Goal: Task Accomplishment & Management: Manage account settings

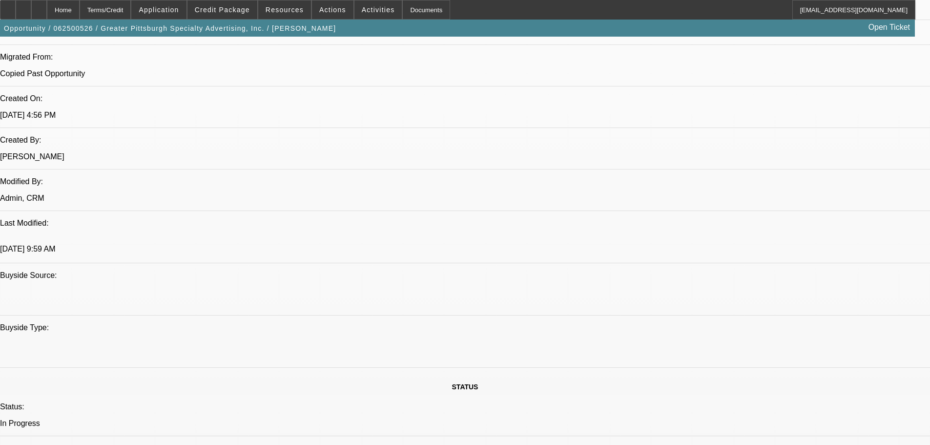
select select "0"
select select "2"
select select "0"
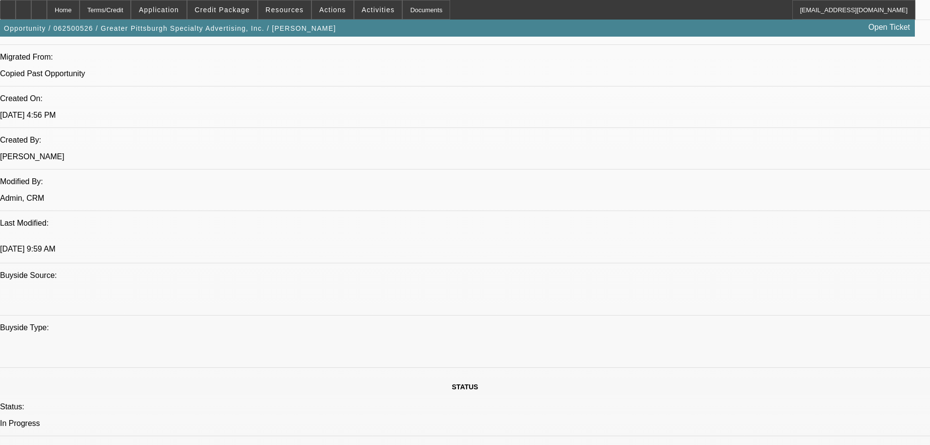
select select "0"
select select "2"
select select "0"
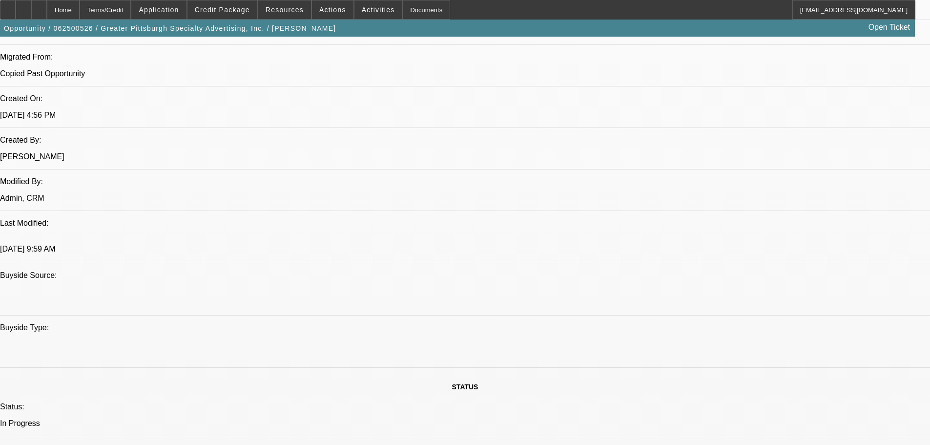
select select "0"
select select "2"
select select "0"
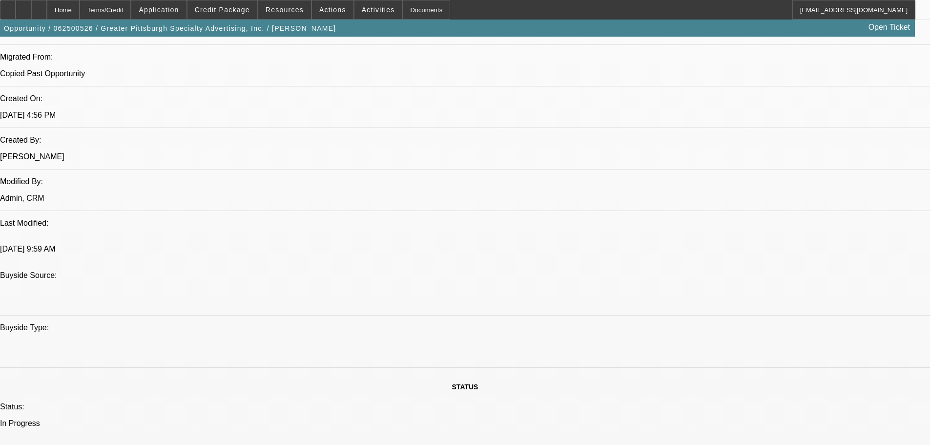
select select "2"
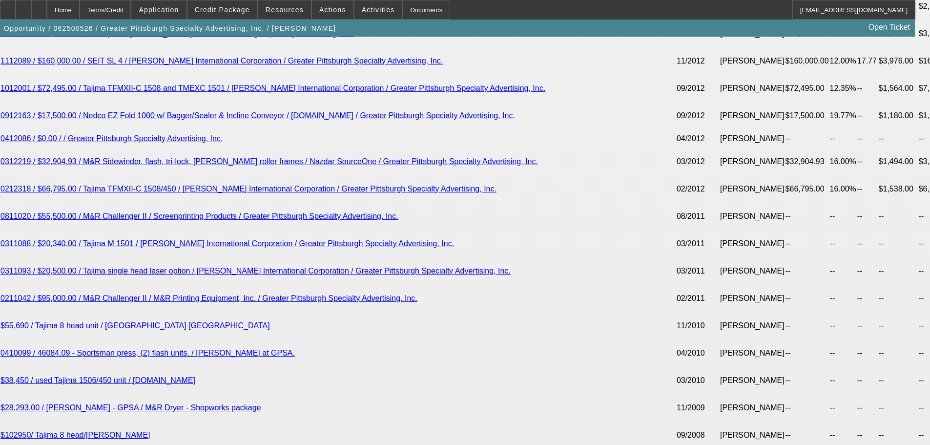
scroll to position [2449, 0]
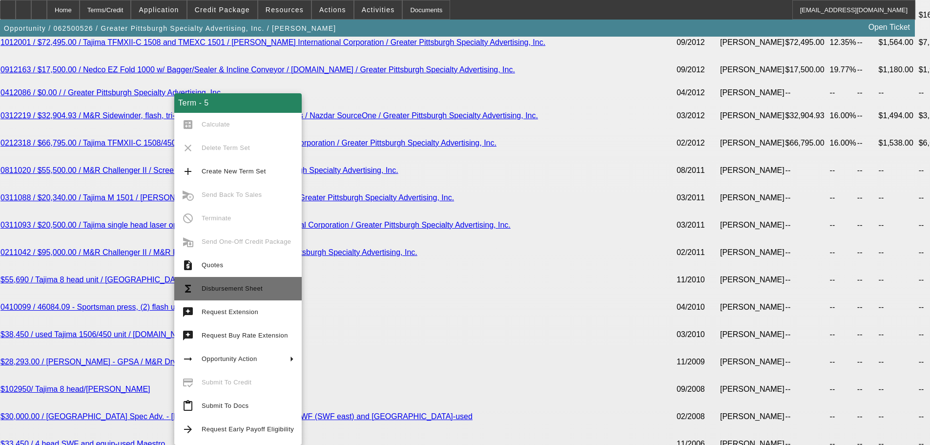
click at [265, 281] on button "functions Disbursement Sheet" at bounding box center [237, 288] width 127 height 23
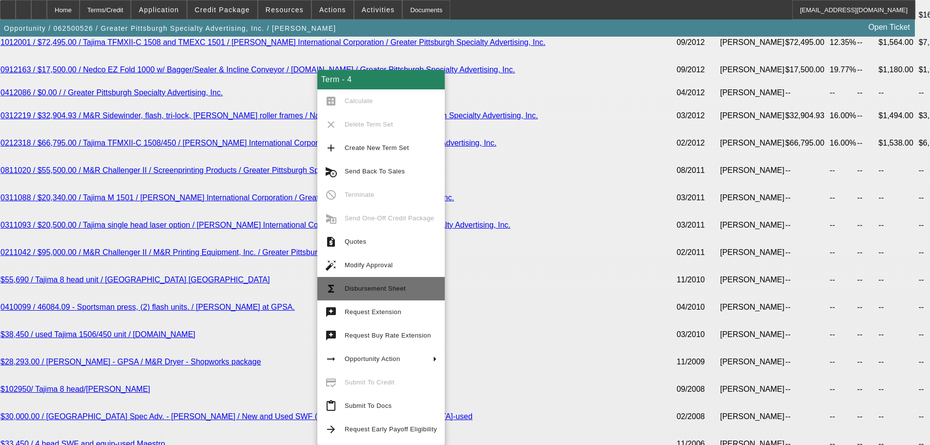
click at [411, 292] on span "Disbursement Sheet" at bounding box center [391, 289] width 92 height 12
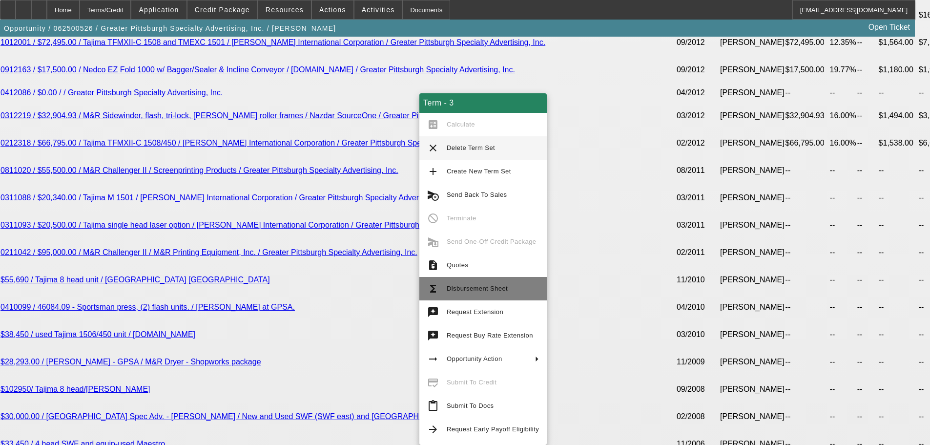
click at [497, 282] on button "functions Disbursement Sheet" at bounding box center [482, 288] width 127 height 23
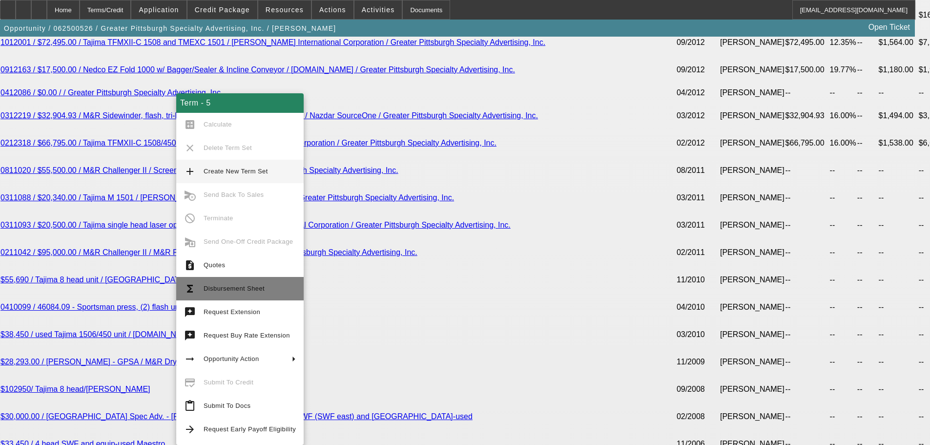
click at [260, 290] on span "Disbursement Sheet" at bounding box center [234, 288] width 61 height 7
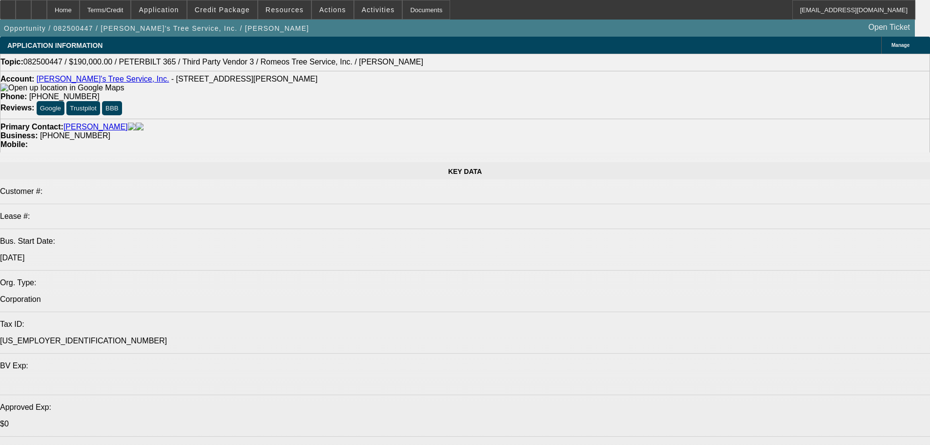
select select "0"
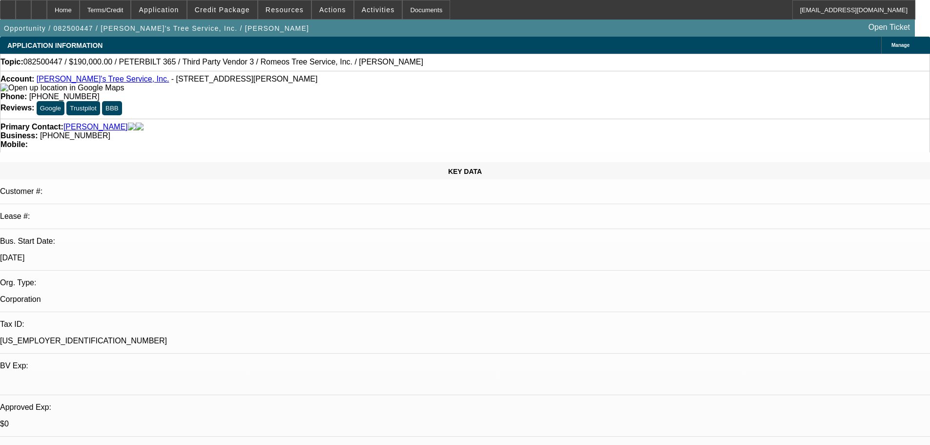
select select "0"
select select "3"
select select "0"
select select "6"
select select "0"
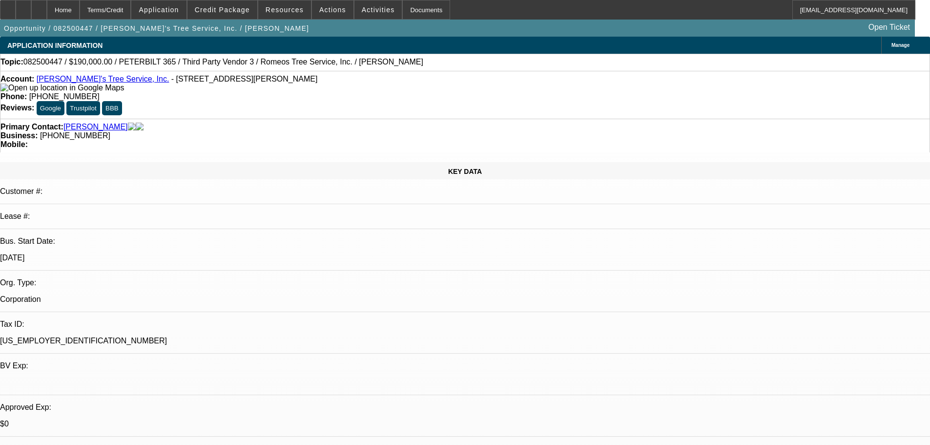
select select "0"
select select "3"
select select "0"
select select "6"
select select "0"
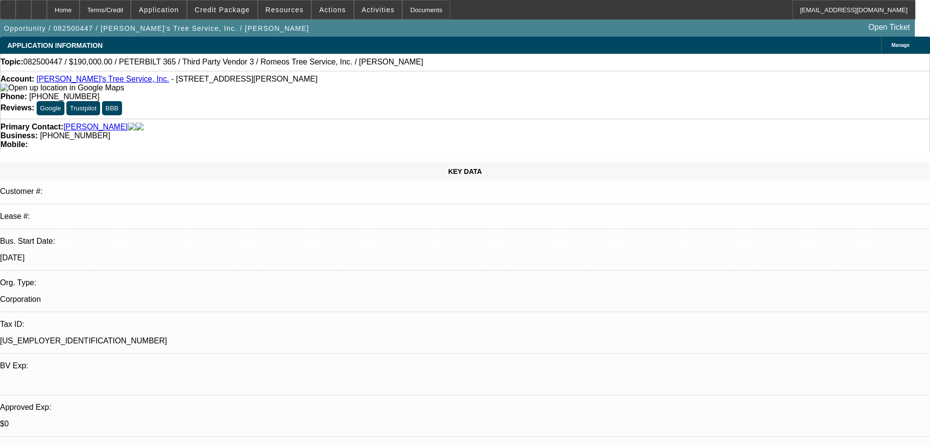
select select "0"
select select "3"
select select "0"
select select "6"
select select "0"
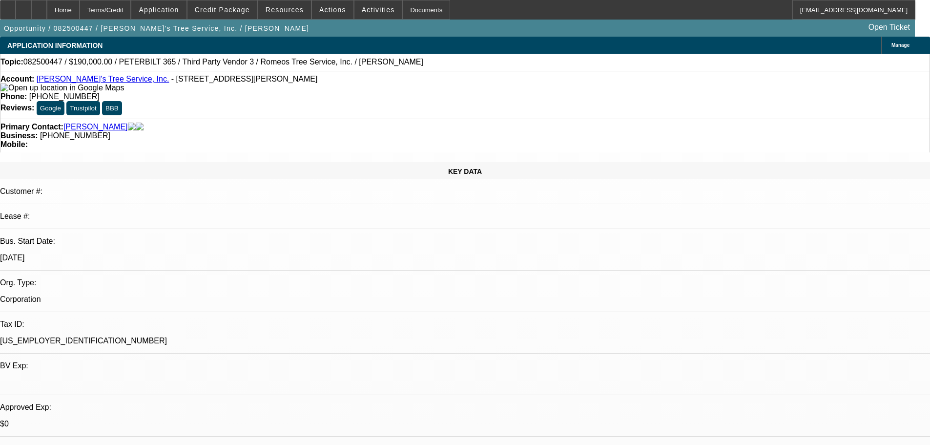
select select "0"
select select "3"
select select "0"
select select "6"
click at [233, 2] on span at bounding box center [223, 9] width 70 height 23
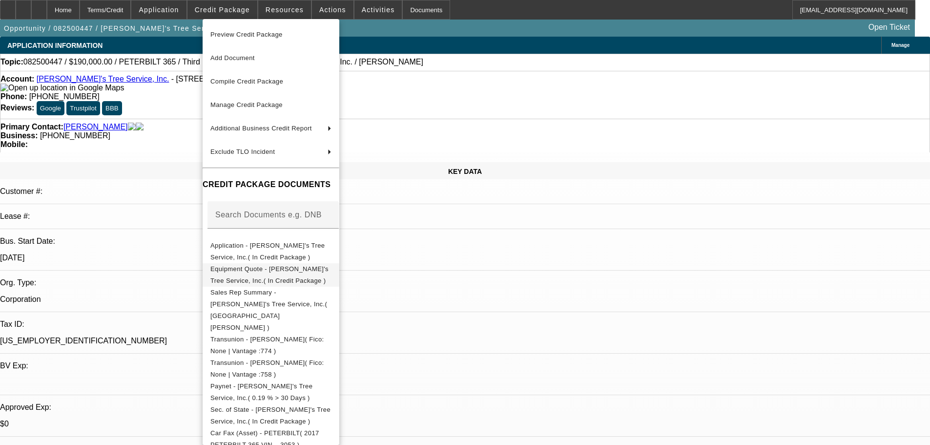
click at [292, 274] on span "Equipment Quote - Romeo's Tree Service, Inc.( In Credit Package )" at bounding box center [269, 274] width 118 height 19
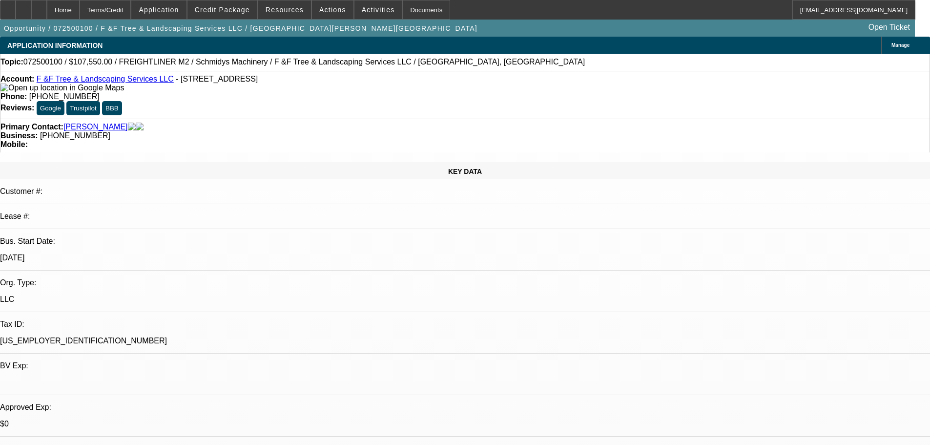
select select "0.1"
select select "0"
select select "2"
select select "0"
select select "6"
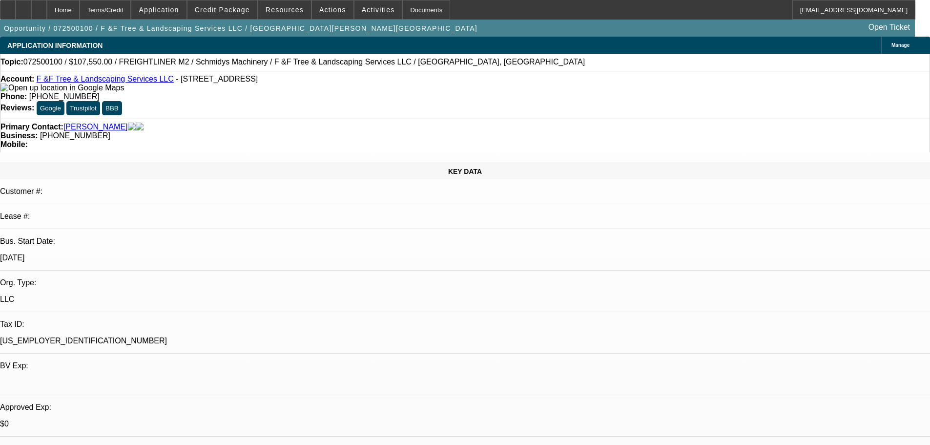
select select "0.1"
select select "0"
select select "2"
select select "0"
select select "6"
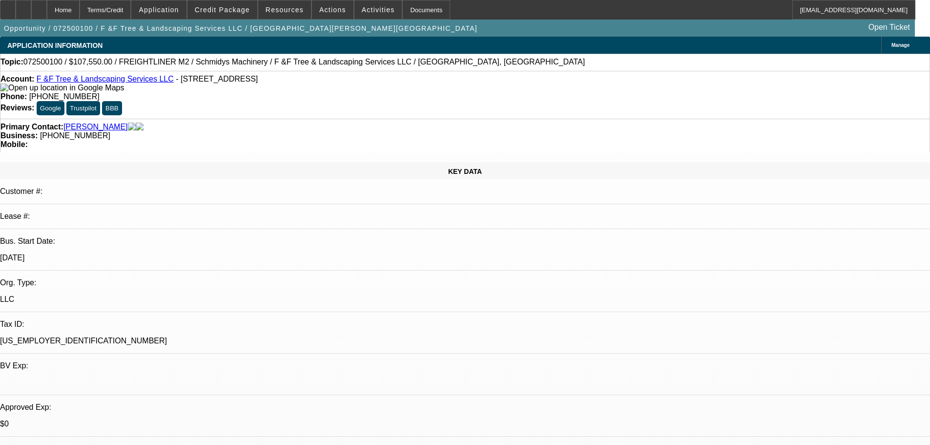
select select "0.1"
select select "0"
select select "6"
select select "0"
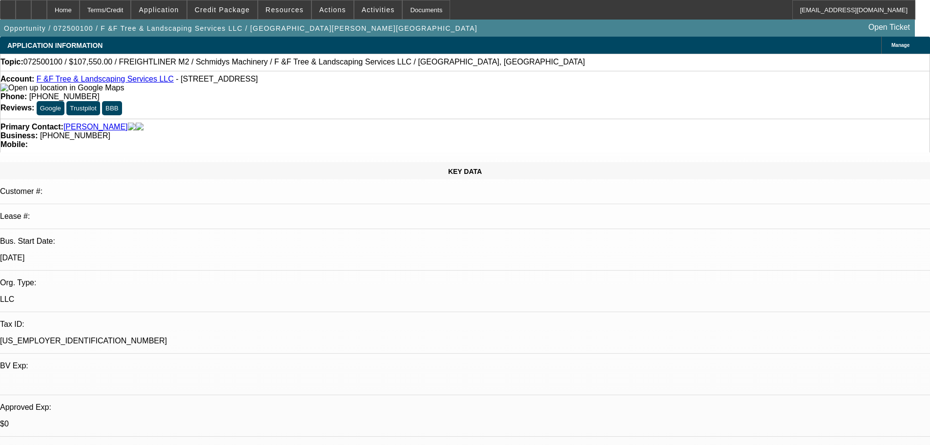
select select "0"
select select "6"
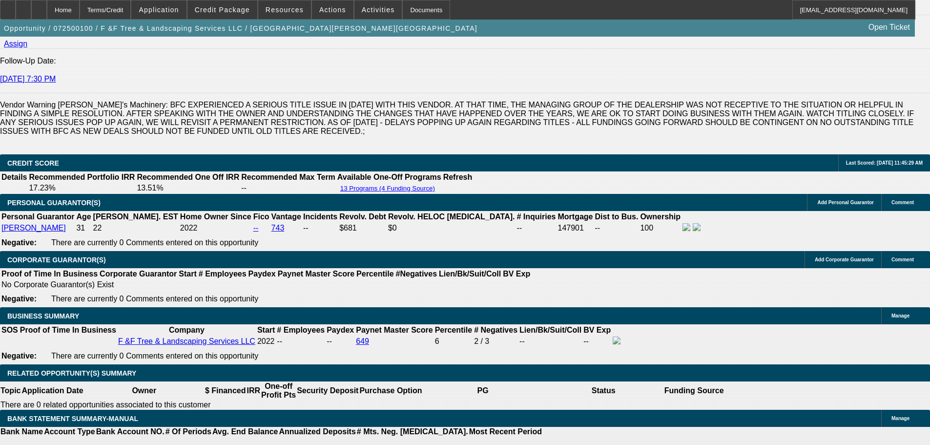
scroll to position [1416, 0]
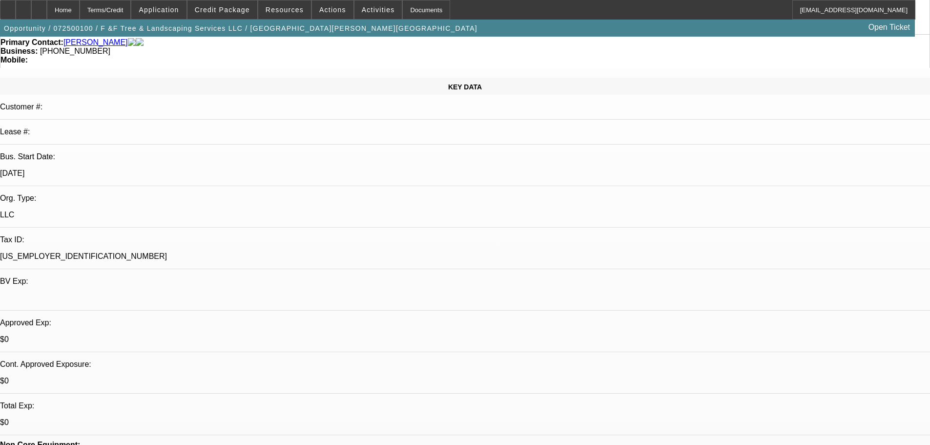
scroll to position [0, 0]
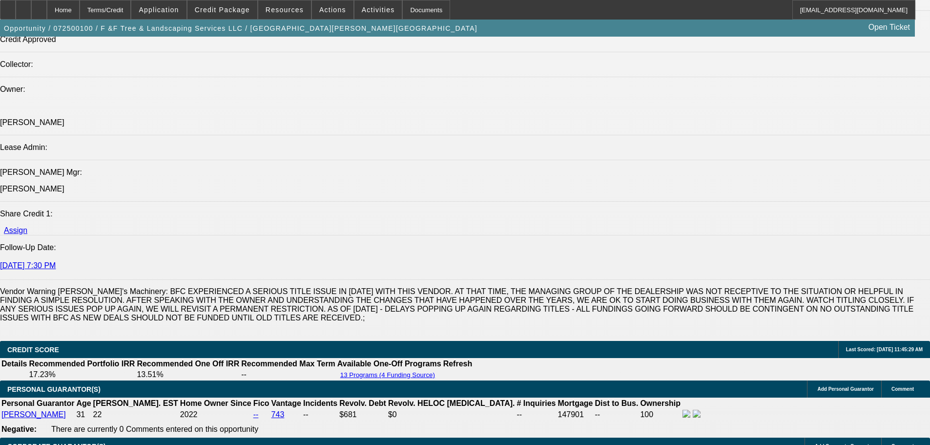
scroll to position [1172, 0]
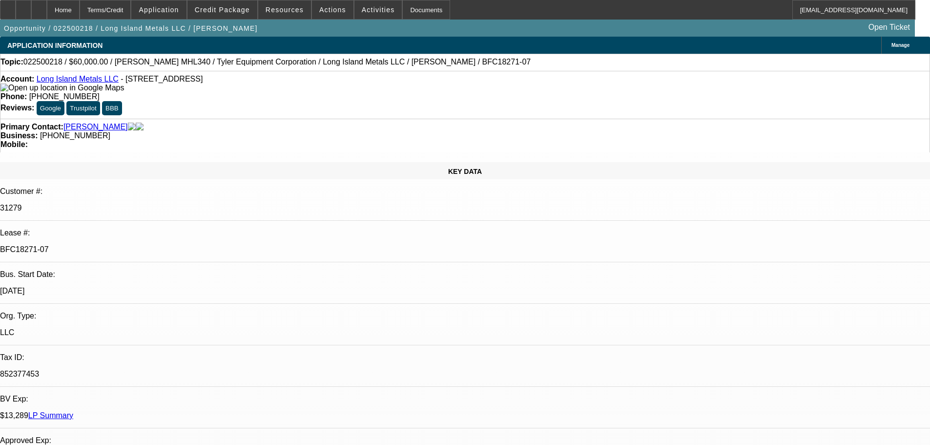
select select "0"
select select "0.1"
select select "4"
select select "0"
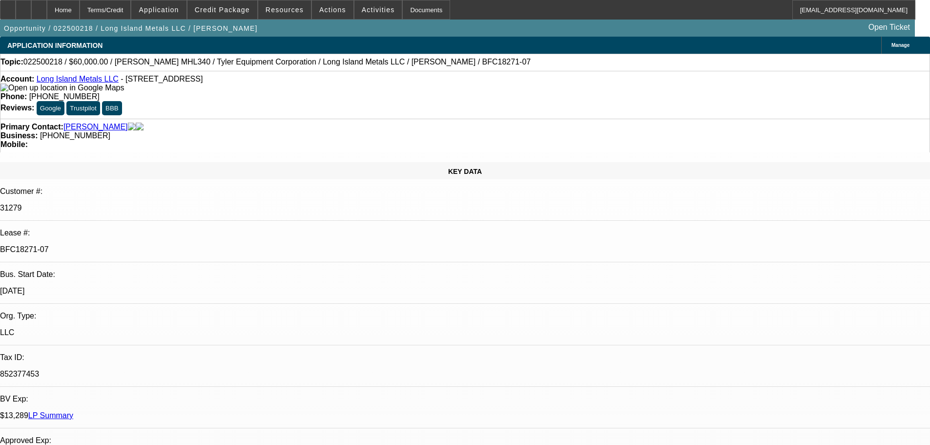
select select "0"
select select "0.1"
select select "4"
select select "0"
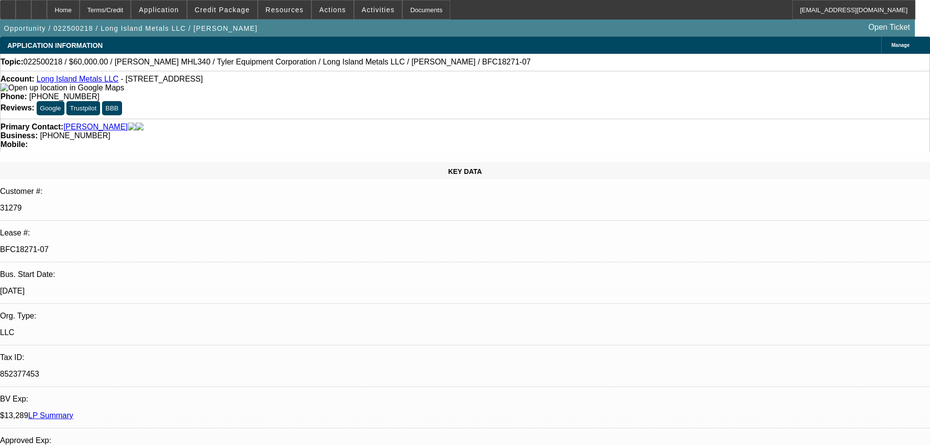
select select "0.1"
select select "4"
select select "0"
select select "2"
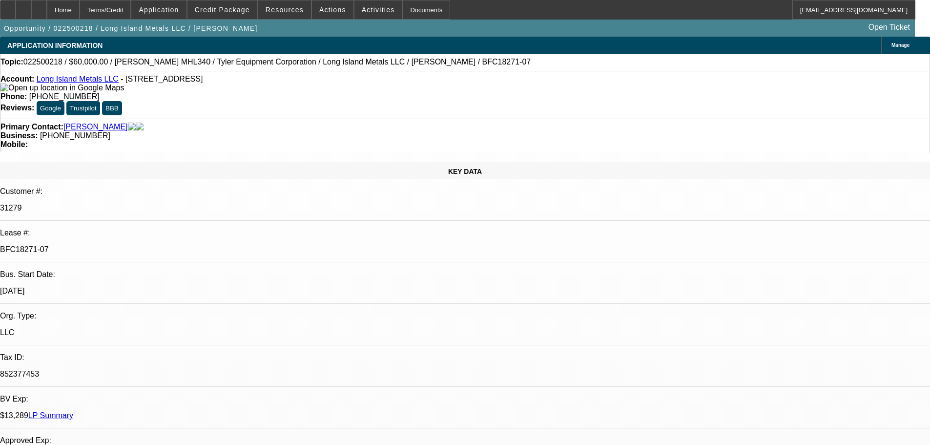
select select "0.1"
select select "4"
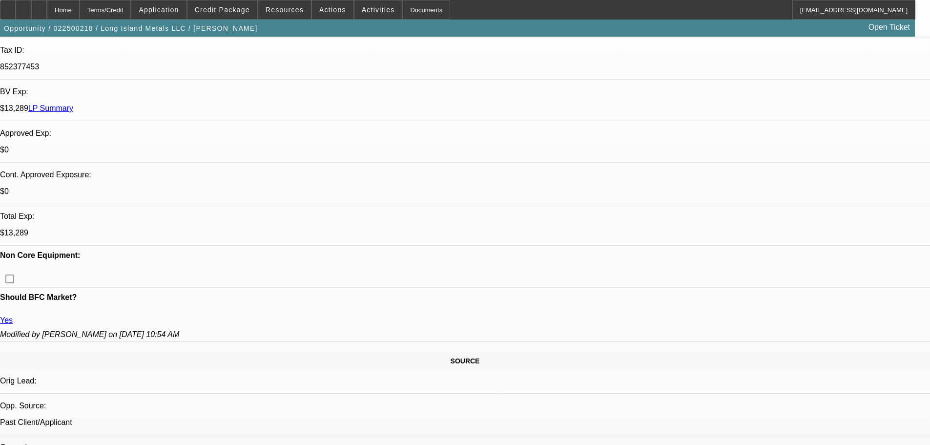
scroll to position [488, 0]
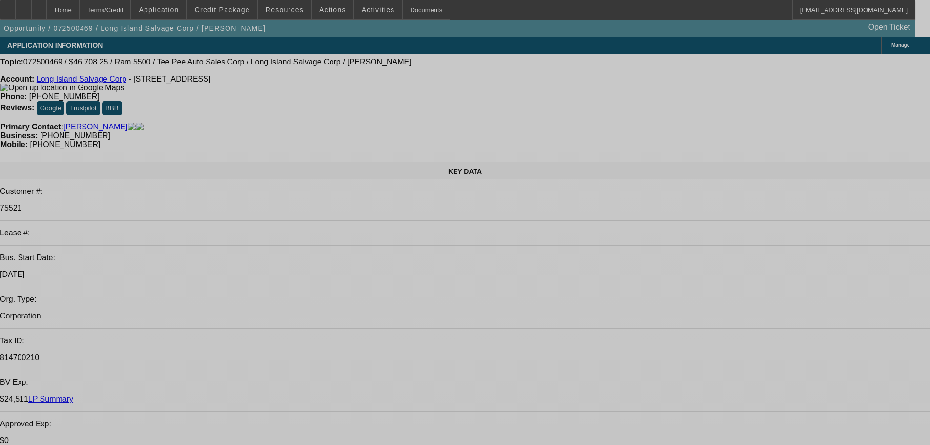
select select "0"
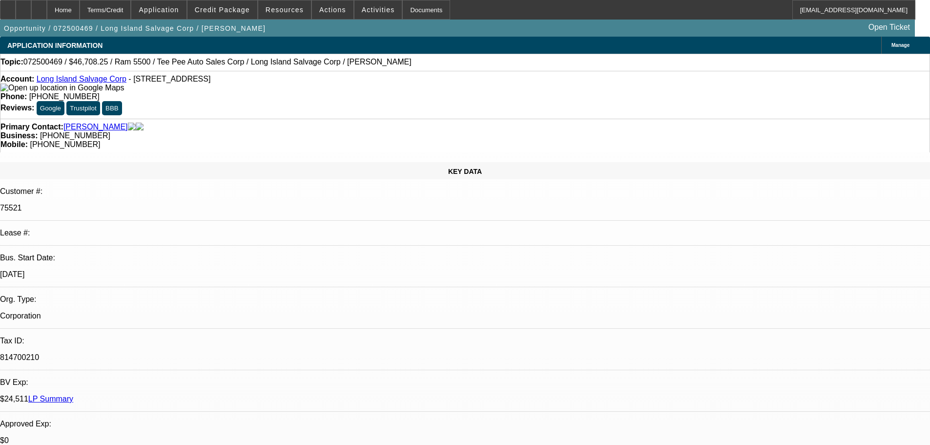
select select "0"
select select "0.1"
select select "4"
select select "0"
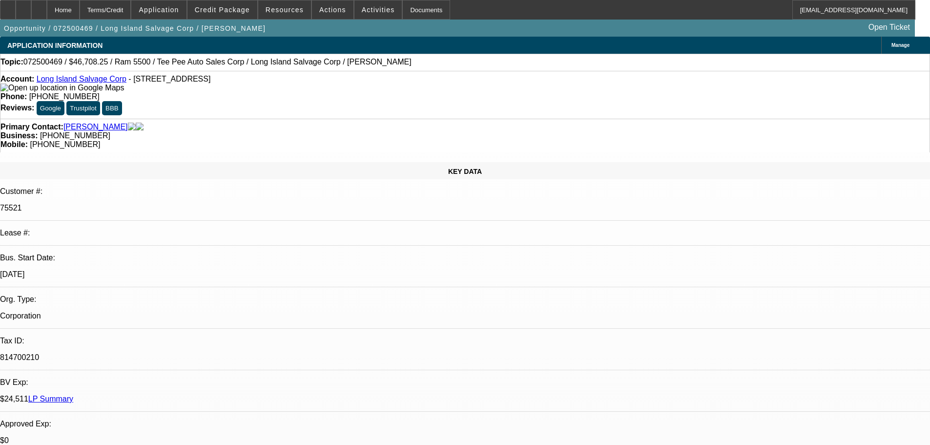
select select "0.1"
select select "4"
select select "0"
select select "0.1"
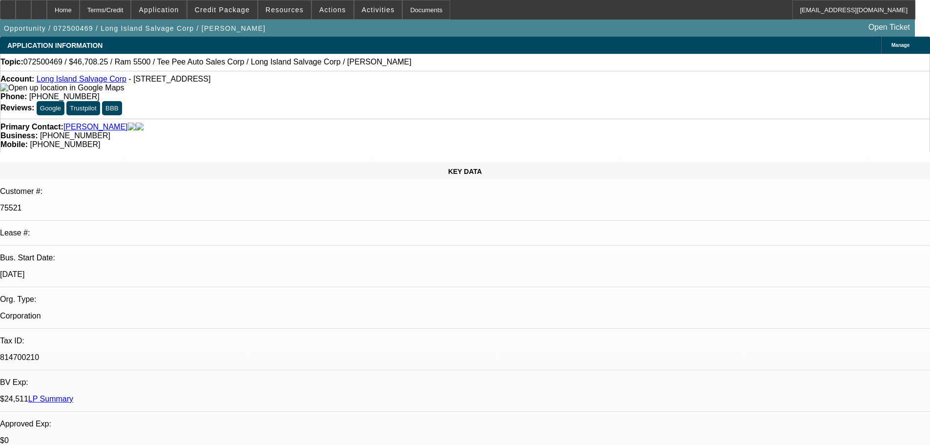
select select "4"
select select "0"
select select "0.1"
select select "4"
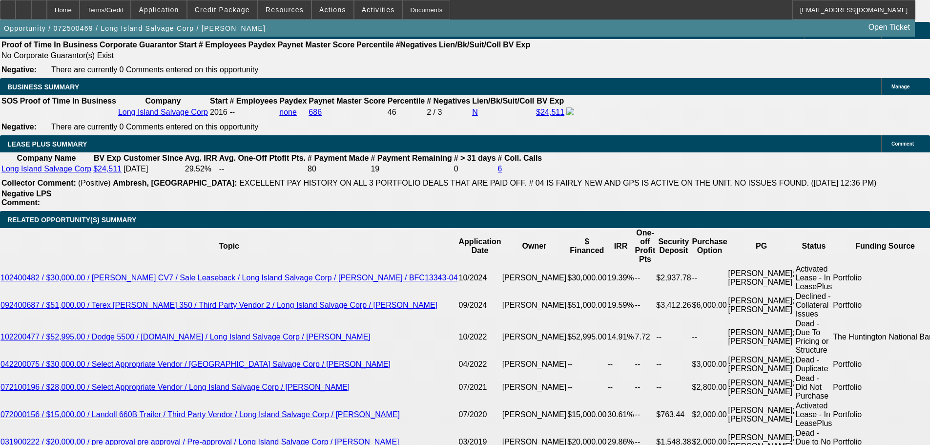
scroll to position [1565, 0]
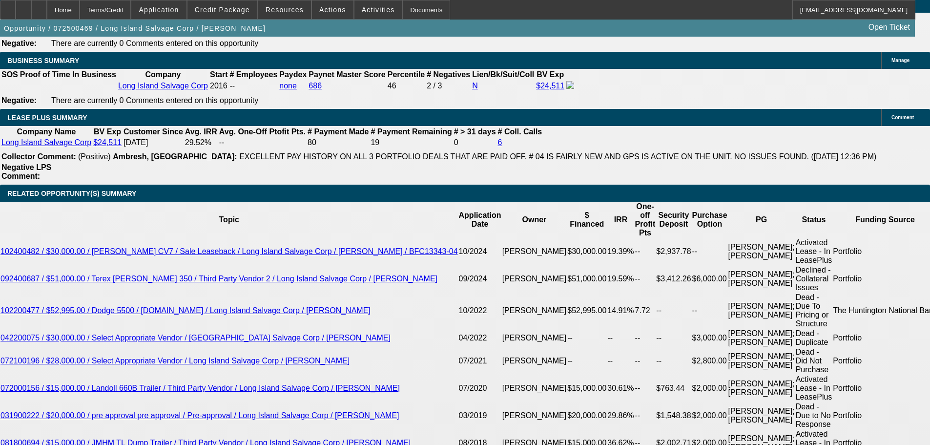
drag, startPoint x: 209, startPoint y: 231, endPoint x: 250, endPoint y: 232, distance: 40.1
type input "8"
type input "UNKNOWN"
type input "$1,463.67"
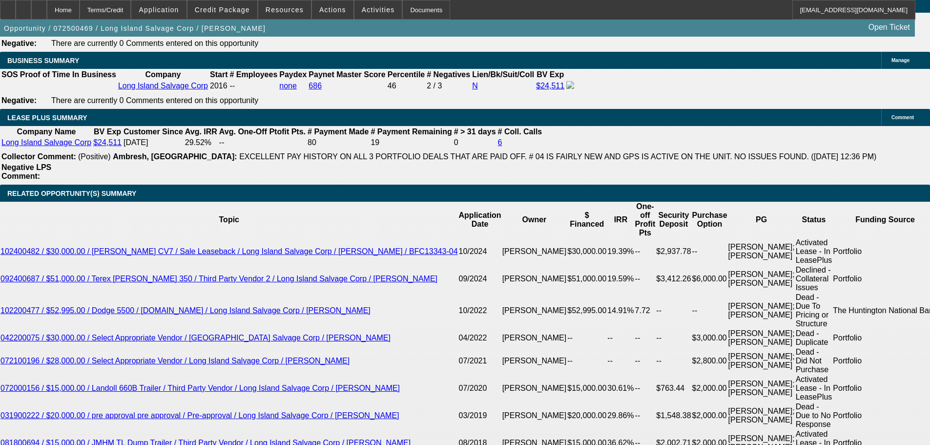
type input "8.5"
type input "$1,474.46"
type input "8.5"
click at [282, 9] on span "Resources" at bounding box center [285, 10] width 38 height 8
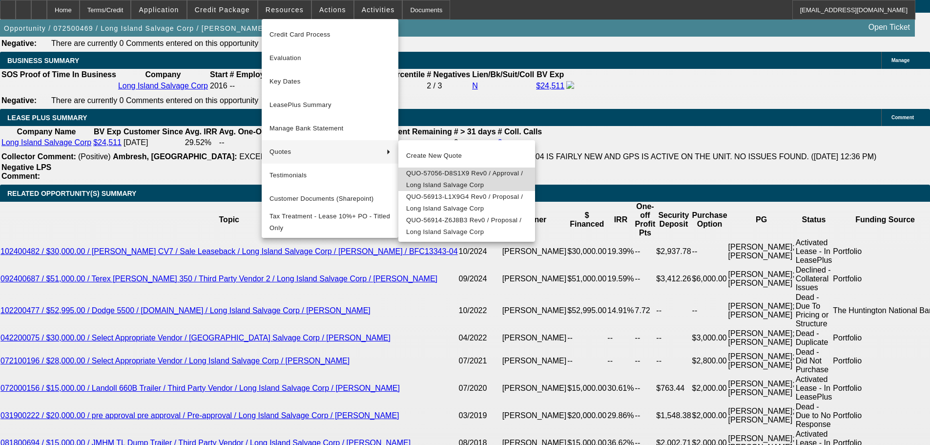
click at [469, 176] on span "QUO-57056-D8S1X9 Rev0 / Approval / Long Island Salvage Corp" at bounding box center [466, 178] width 121 height 23
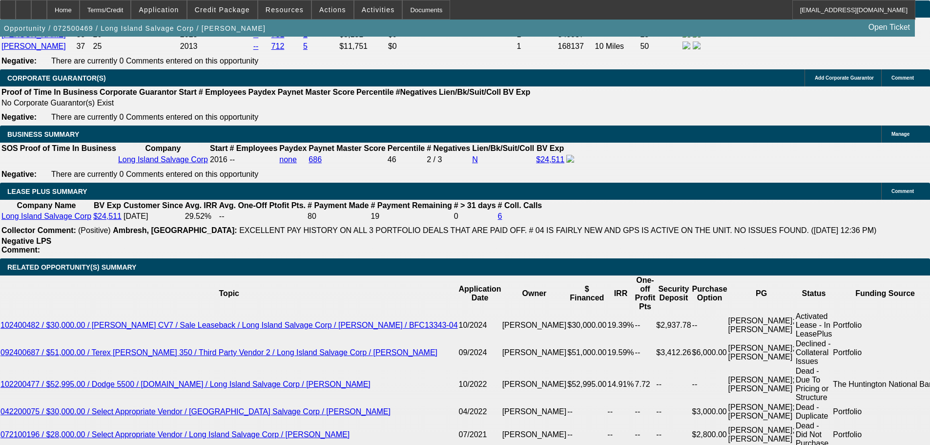
scroll to position [1418, 0]
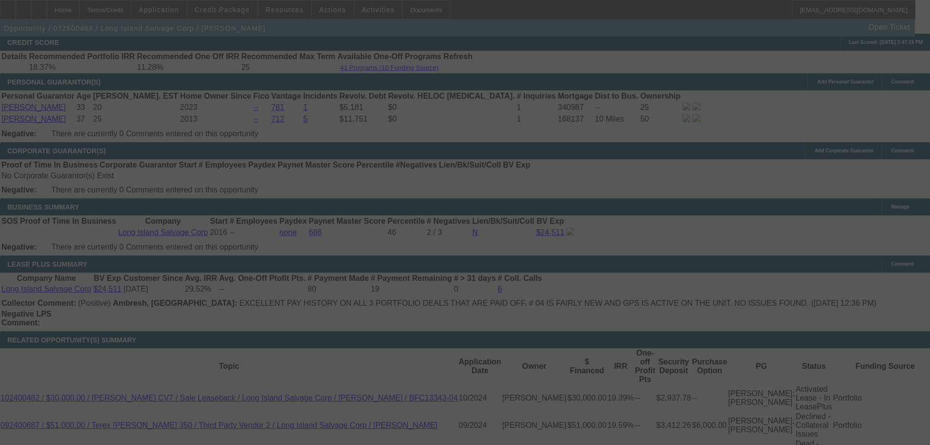
scroll to position [1613, 0]
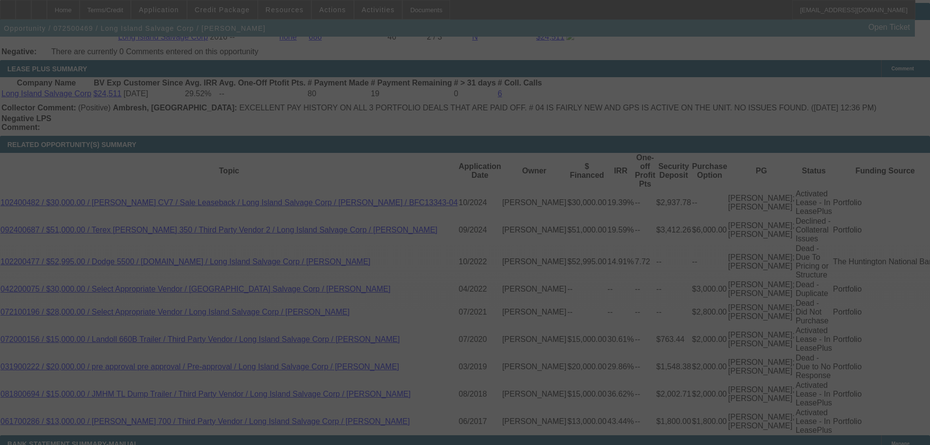
select select "0"
select select "0.1"
select select "4"
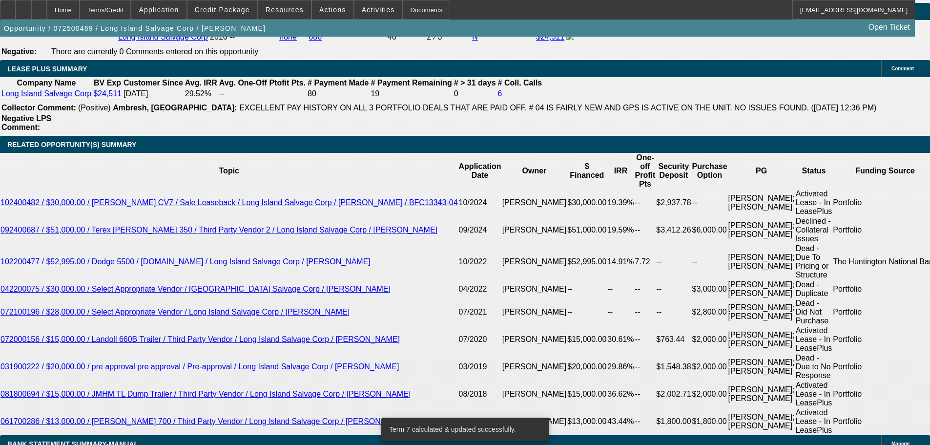
scroll to position [1605, 0]
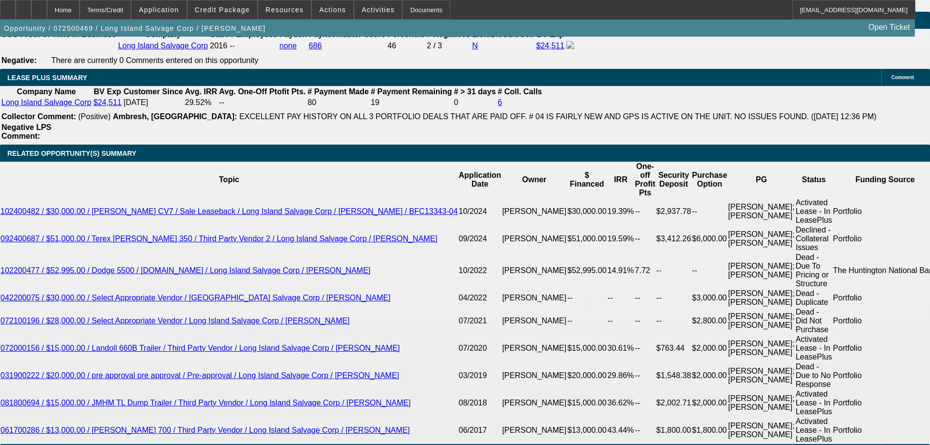
drag, startPoint x: 206, startPoint y: 193, endPoint x: 240, endPoint y: 192, distance: 34.7
type input "8"
type input "UNKNOWN"
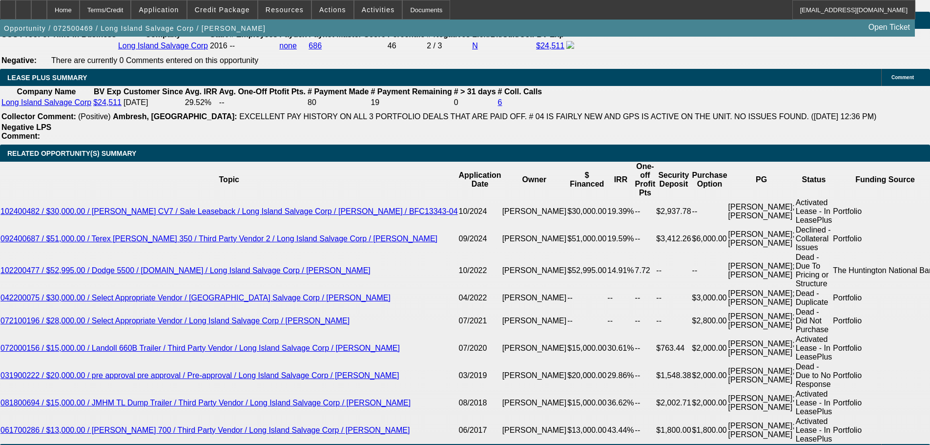
type input "$1,463.67"
type input "8.6"
type input "$1,476.63"
type input "8.6"
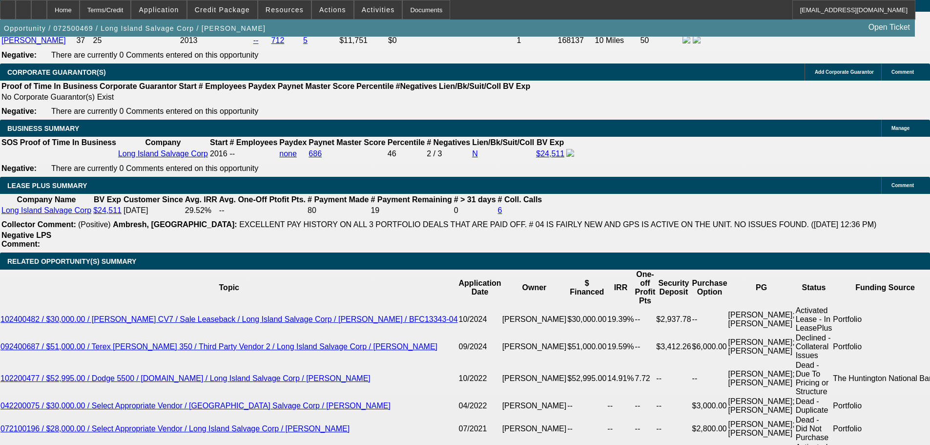
scroll to position [1360, 0]
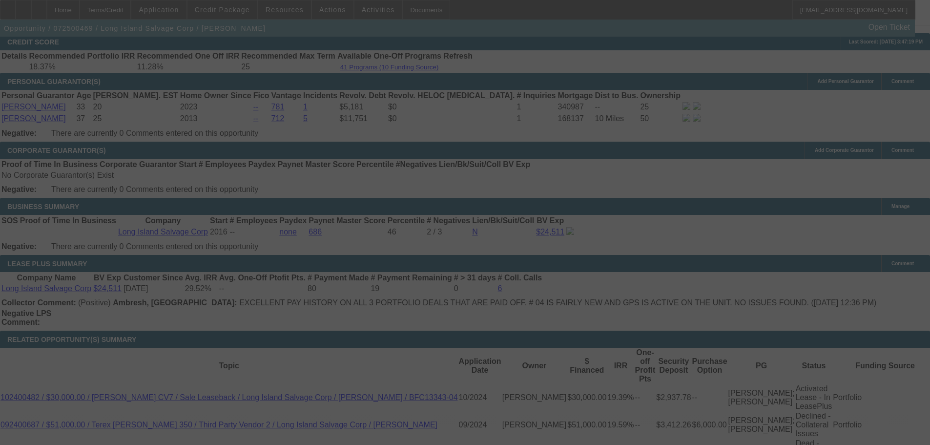
scroll to position [1507, 0]
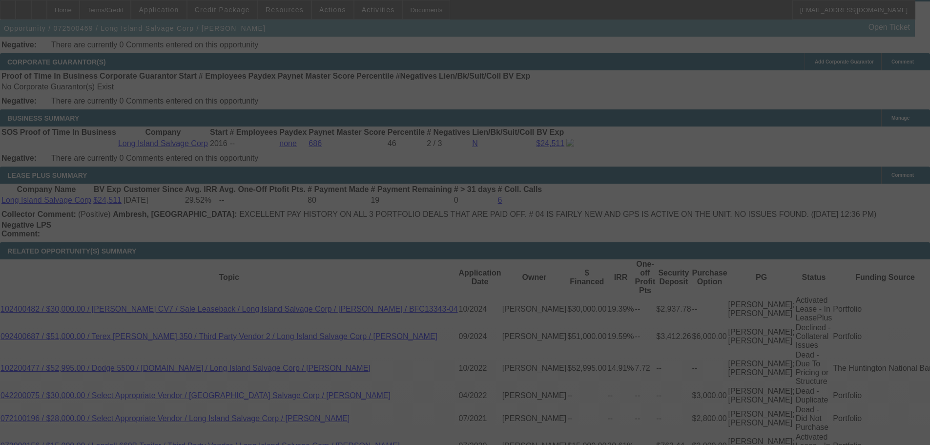
select select "0"
select select "0.1"
select select "4"
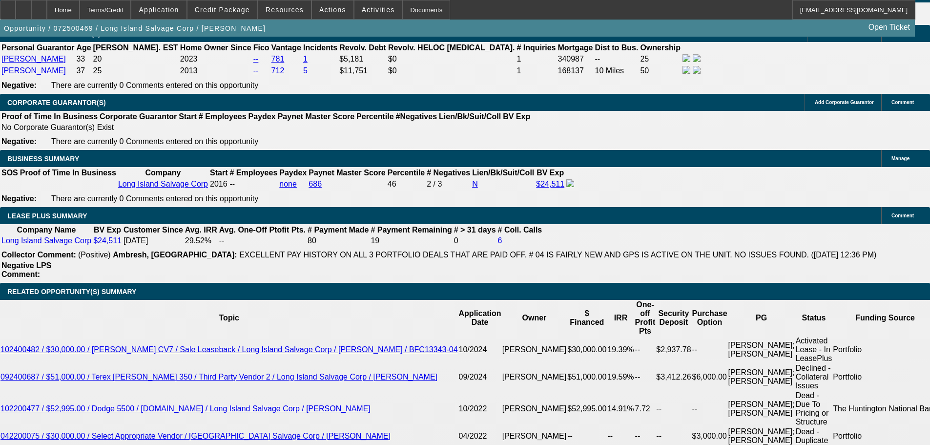
scroll to position [1458, 0]
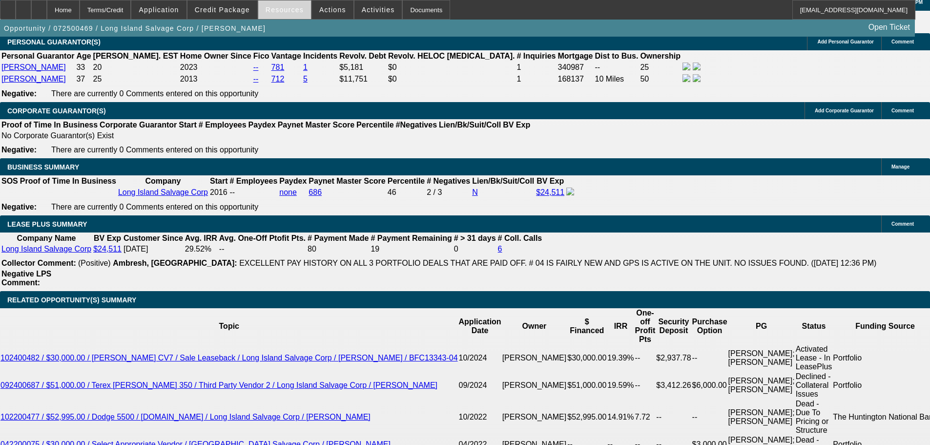
click at [295, 16] on span at bounding box center [284, 9] width 53 height 23
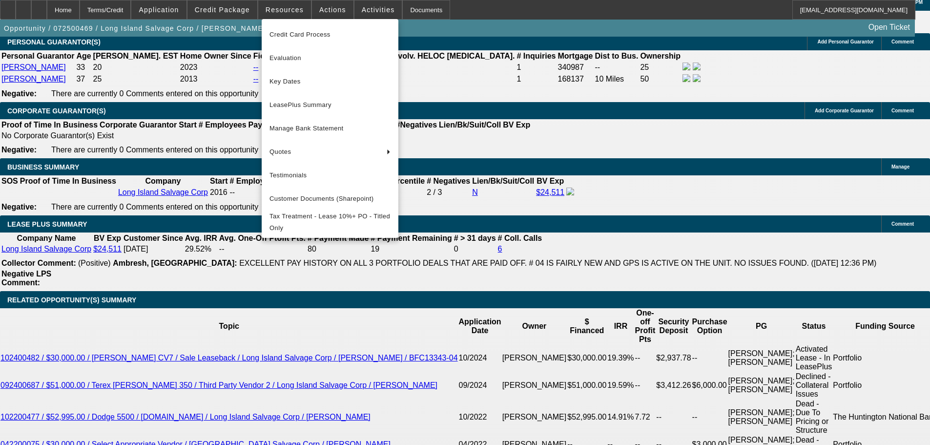
click at [107, 155] on div at bounding box center [465, 222] width 930 height 445
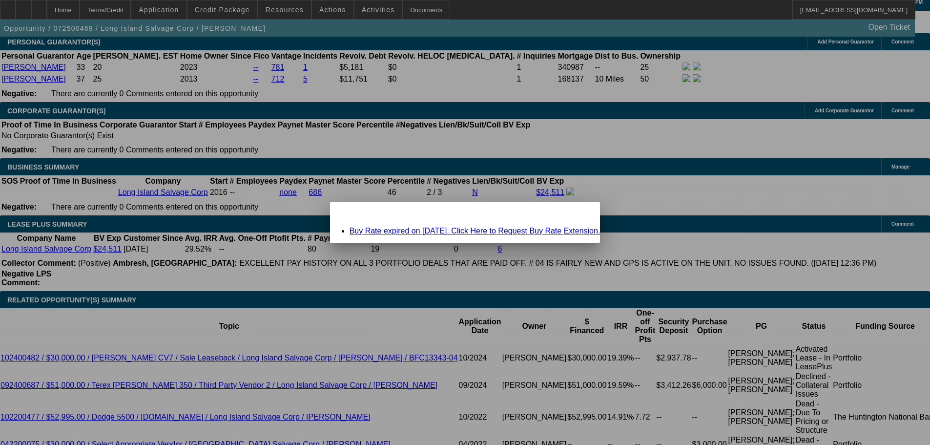
click at [582, 213] on span "Close" at bounding box center [587, 210] width 13 height 5
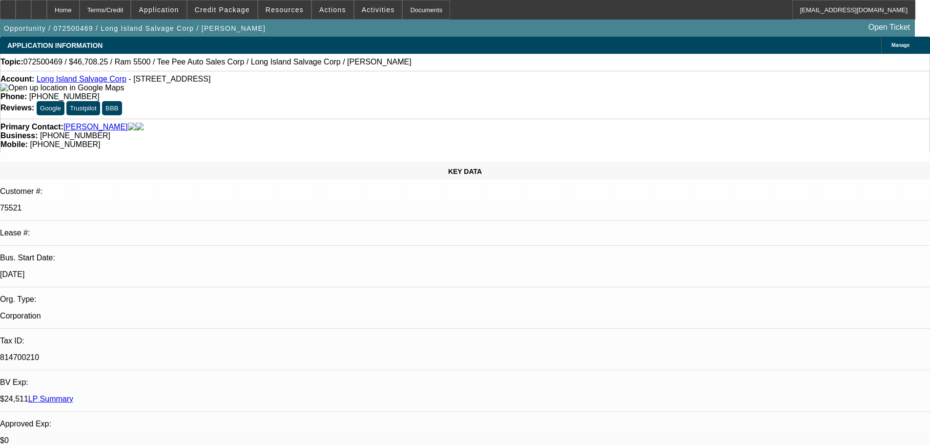
scroll to position [1458, 0]
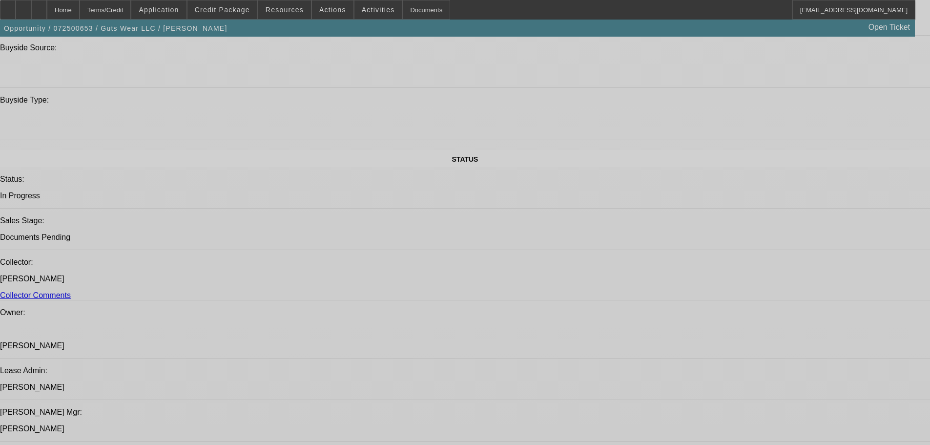
select select "0"
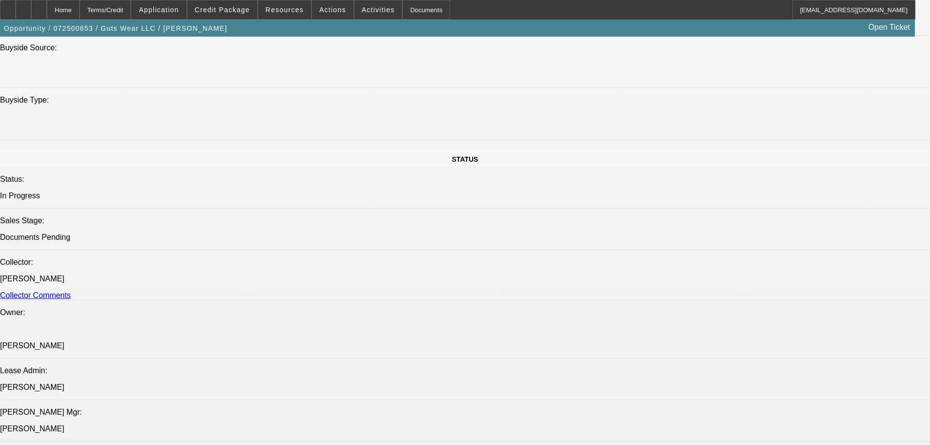
select select "0"
select select "2"
select select "0"
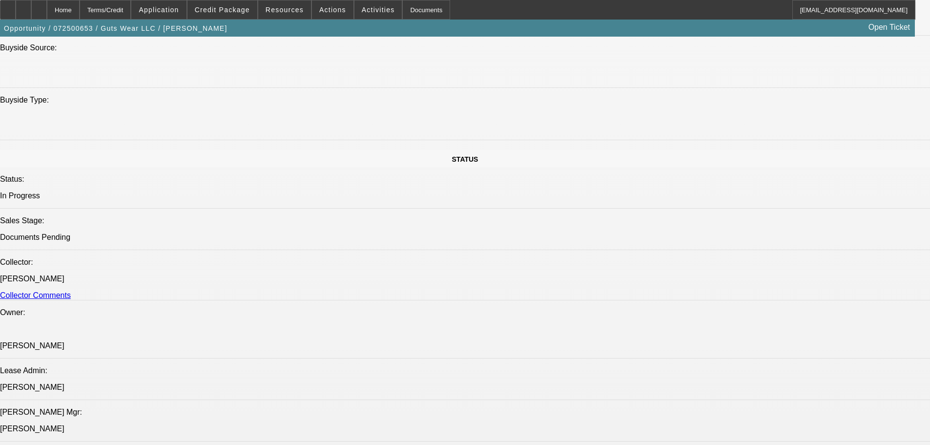
select select "0"
select select "2"
select select "0"
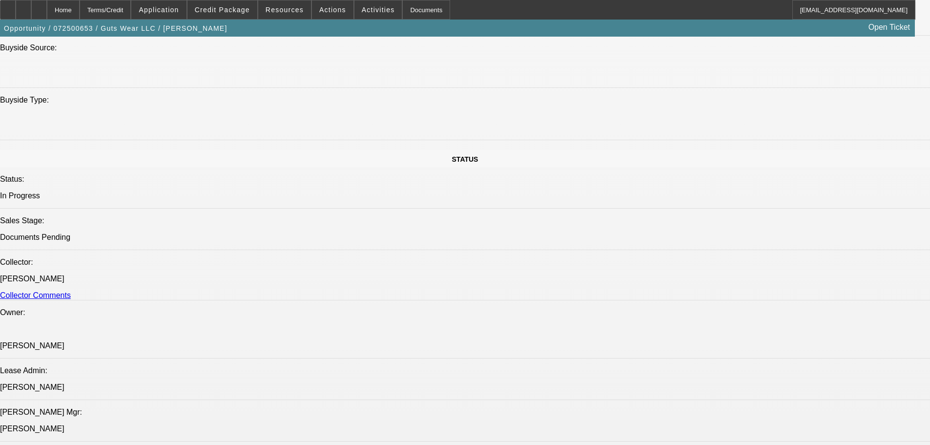
select select "2"
select select "0"
select select "2"
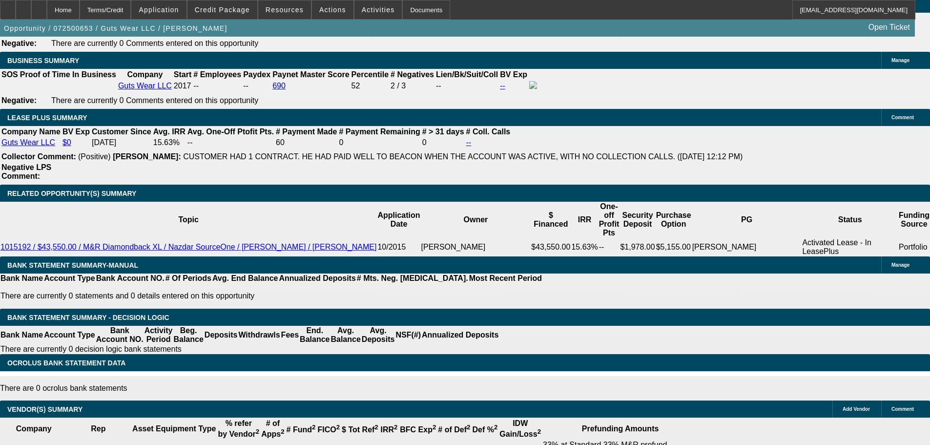
scroll to position [1611, 0]
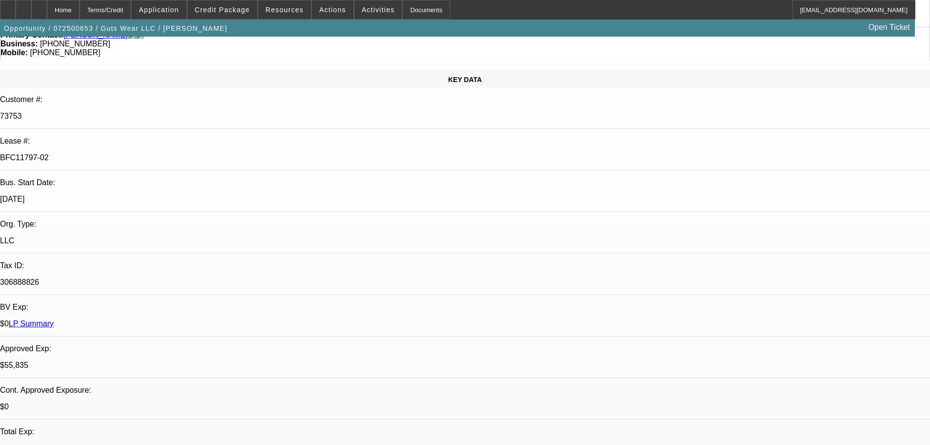
scroll to position [0, 0]
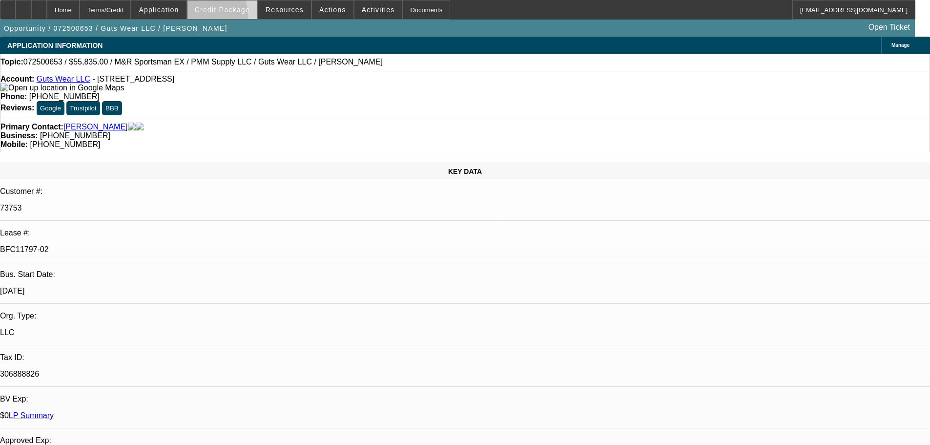
click at [222, 18] on span at bounding box center [223, 9] width 70 height 23
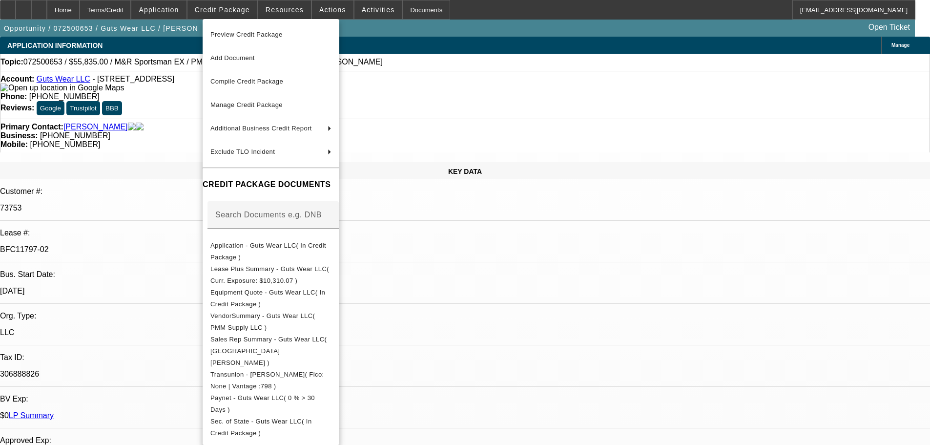
click at [808, 130] on div at bounding box center [465, 222] width 930 height 445
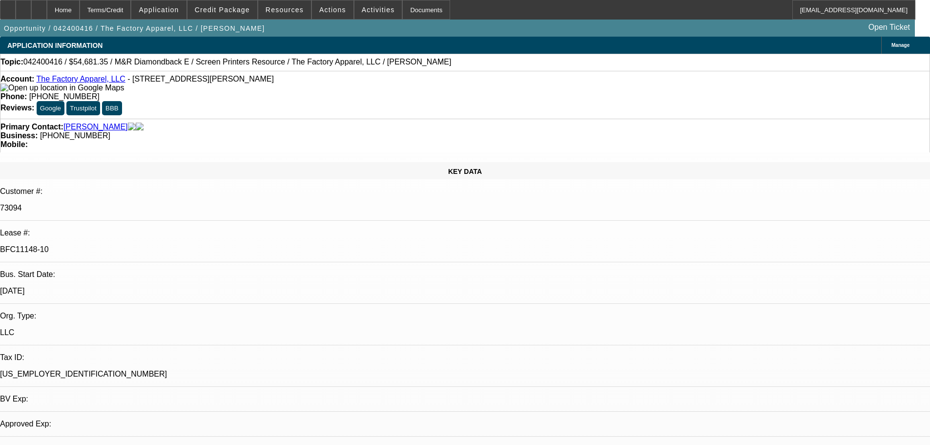
select select "0.1"
select select "2"
select select "0.1"
select select "4"
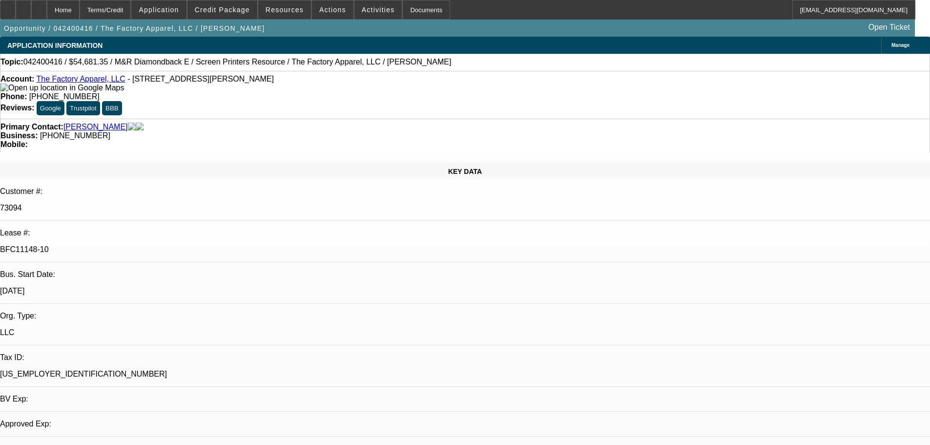
select select "0.1"
select select "2"
select select "0.1"
select select "4"
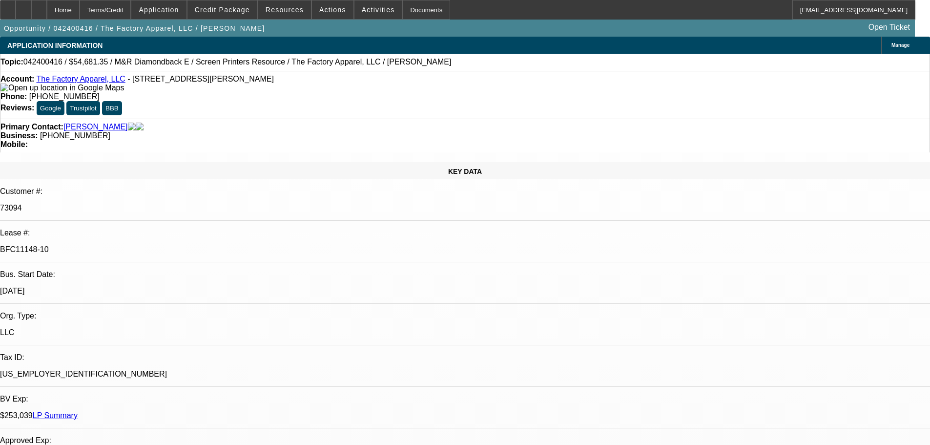
click at [78, 411] on link "LP Summary" at bounding box center [55, 415] width 45 height 8
